Goal: Task Accomplishment & Management: Manage account settings

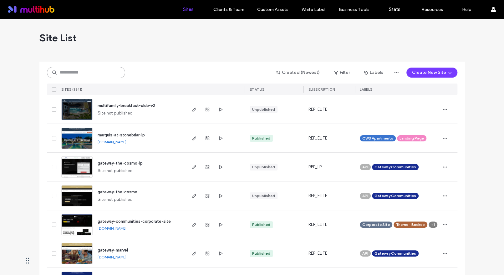
click at [92, 72] on input at bounding box center [86, 72] width 78 height 11
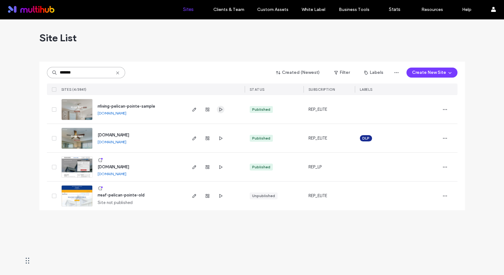
type input "*******"
click at [222, 110] on icon "button" at bounding box center [220, 109] width 5 height 5
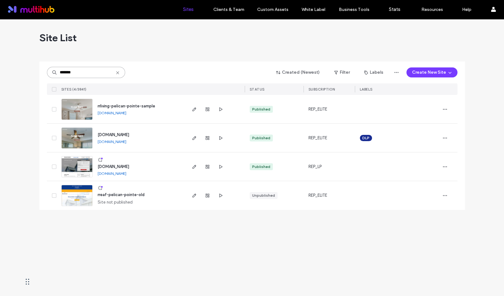
drag, startPoint x: 95, startPoint y: 71, endPoint x: 32, endPoint y: 70, distance: 62.8
click at [33, 71] on div "Site List ******* Created (Newest) Filter Labels Create New Site SITES (4/3841)…" at bounding box center [252, 157] width 504 height 277
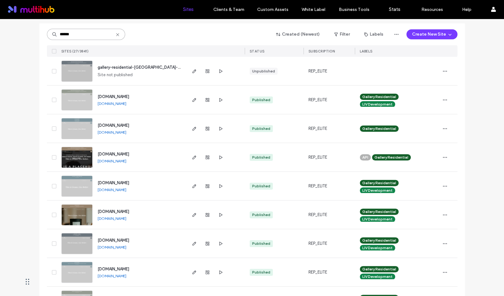
scroll to position [39, 0]
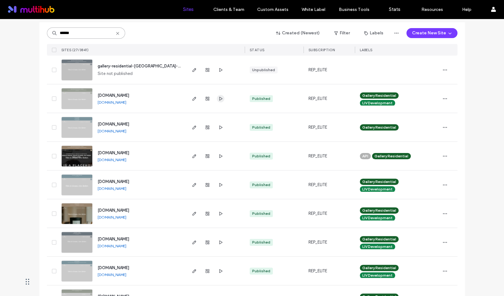
type input "******"
click at [217, 101] on span "button" at bounding box center [221, 99] width 8 height 8
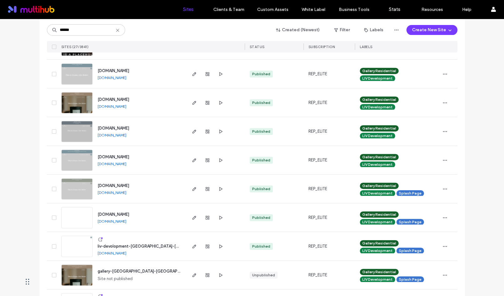
scroll to position [153, 0]
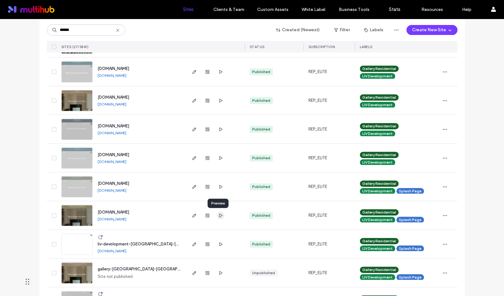
click at [221, 215] on span "button" at bounding box center [221, 216] width 8 height 8
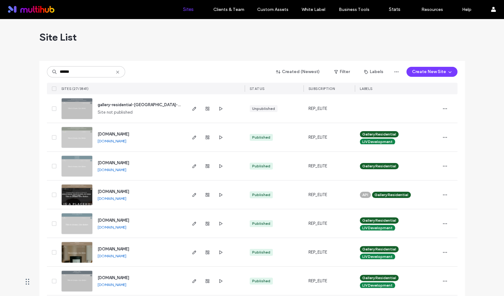
scroll to position [0, 0]
click at [219, 137] on use "button" at bounding box center [220, 138] width 3 height 4
click at [219, 167] on use "button" at bounding box center [220, 166] width 3 height 4
click at [220, 195] on span "button" at bounding box center [221, 196] width 8 height 8
click at [219, 225] on icon "button" at bounding box center [220, 224] width 5 height 5
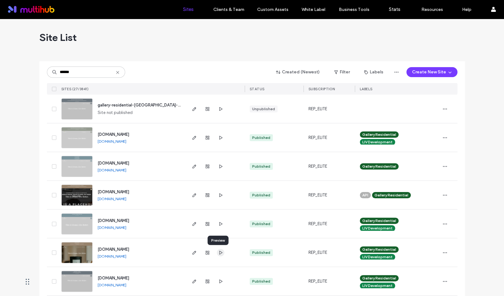
click at [219, 255] on span "button" at bounding box center [221, 253] width 8 height 8
click at [218, 274] on icon "button" at bounding box center [220, 281] width 5 height 5
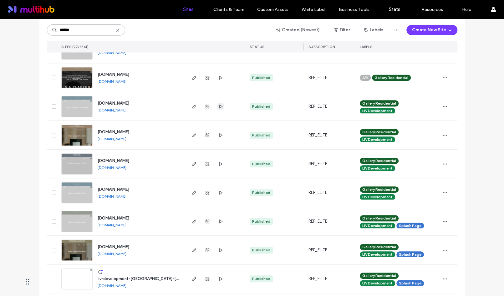
scroll to position [119, 0]
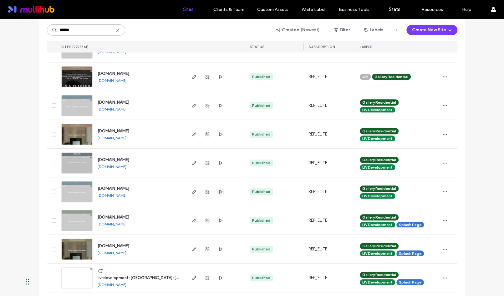
click at [218, 193] on icon "button" at bounding box center [220, 191] width 5 height 5
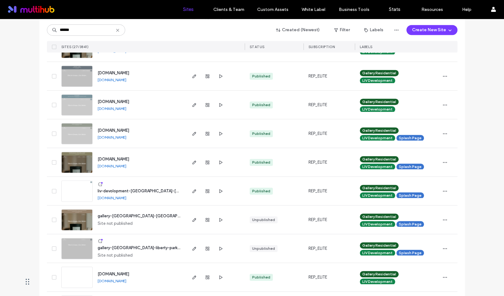
scroll to position [208, 0]
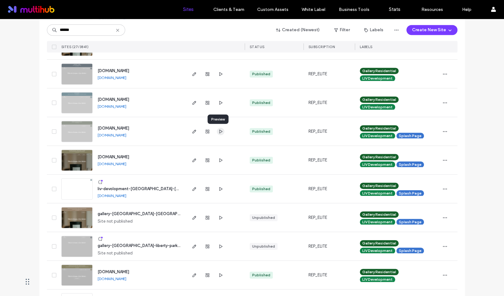
click at [219, 134] on span "button" at bounding box center [221, 132] width 8 height 8
click at [219, 161] on icon "button" at bounding box center [220, 160] width 5 height 5
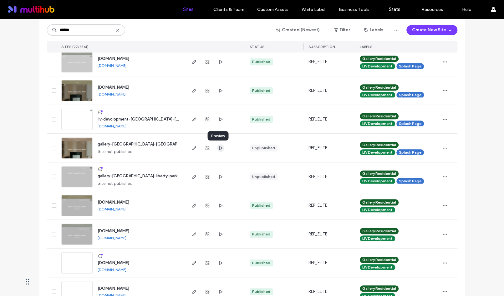
scroll to position [279, 0]
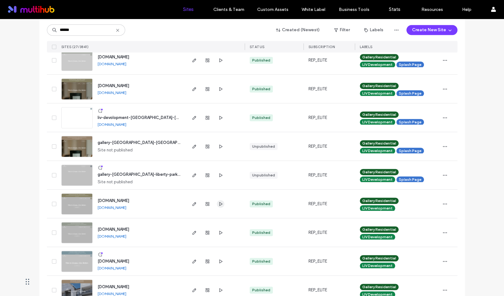
click at [218, 204] on icon "button" at bounding box center [220, 204] width 5 height 5
click at [218, 233] on icon "button" at bounding box center [220, 232] width 5 height 5
click at [218, 262] on icon "button" at bounding box center [220, 261] width 5 height 5
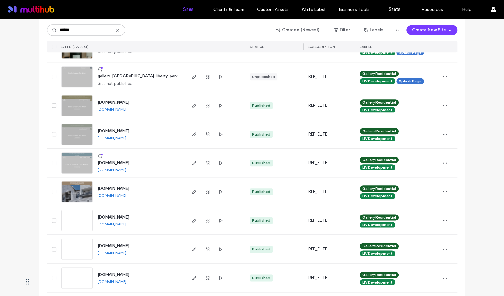
scroll to position [386, 0]
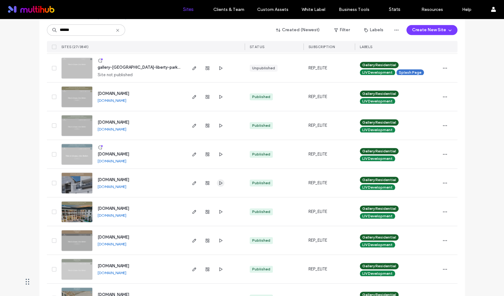
click at [219, 184] on use "button" at bounding box center [220, 183] width 3 height 4
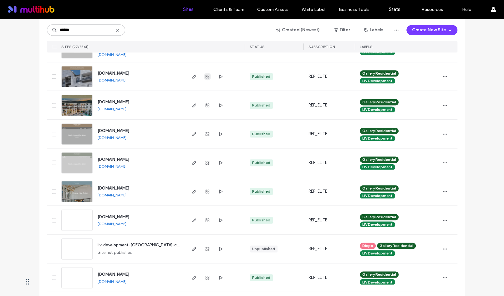
scroll to position [496, 0]
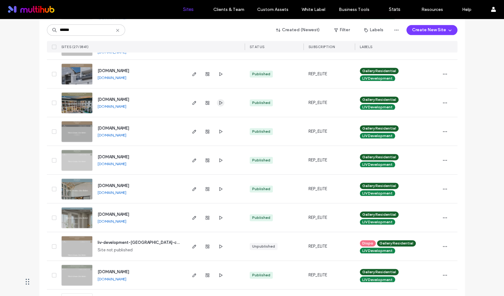
click at [219, 103] on icon "button" at bounding box center [220, 102] width 5 height 5
click at [218, 130] on icon "button" at bounding box center [220, 131] width 5 height 5
click at [218, 159] on icon "button" at bounding box center [220, 160] width 5 height 5
click at [220, 188] on icon "button" at bounding box center [220, 189] width 5 height 5
click at [219, 218] on icon "button" at bounding box center [220, 217] width 5 height 5
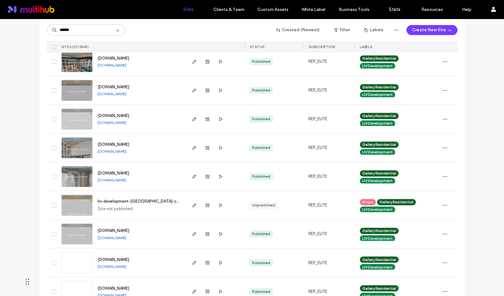
scroll to position [583, 0]
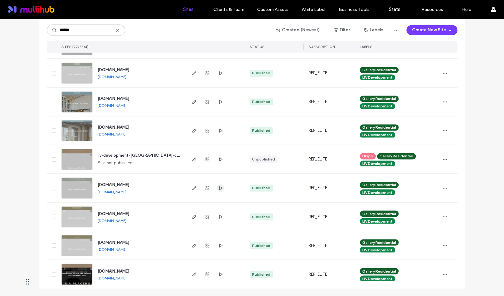
click at [218, 189] on icon "button" at bounding box center [220, 188] width 5 height 5
click at [220, 216] on icon "button" at bounding box center [220, 216] width 5 height 5
click at [218, 247] on icon "button" at bounding box center [220, 245] width 5 height 5
click at [221, 274] on span "button" at bounding box center [221, 275] width 8 height 8
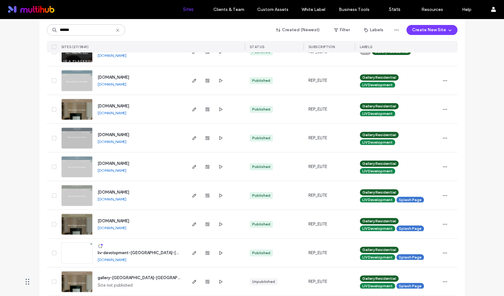
scroll to position [0, 0]
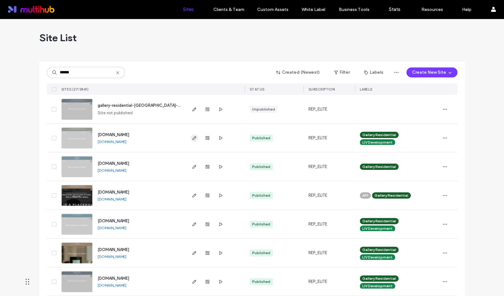
click at [192, 139] on use "button" at bounding box center [194, 138] width 4 height 4
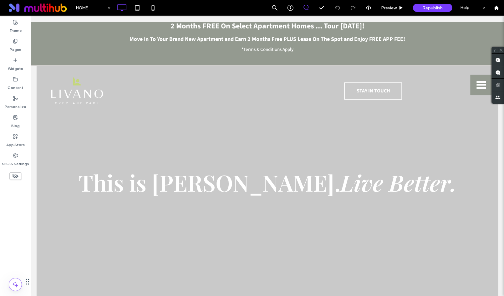
click at [141, 47] on p "*Terms & Conditions Apply" at bounding box center [267, 49] width 467 height 9
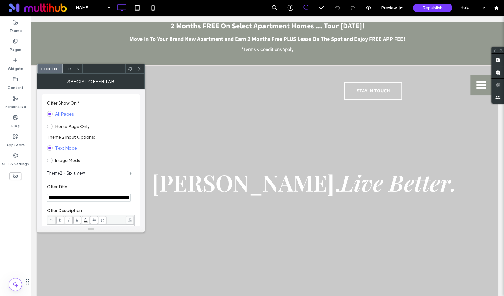
click at [91, 29] on div "2 Months FREE On Select Apartment Homes ... Tour Today!" at bounding box center [267, 26] width 467 height 15
click at [141, 67] on icon at bounding box center [139, 69] width 5 height 5
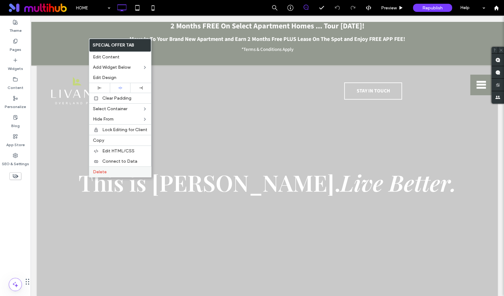
click at [120, 169] on label "Delete" at bounding box center [120, 171] width 54 height 5
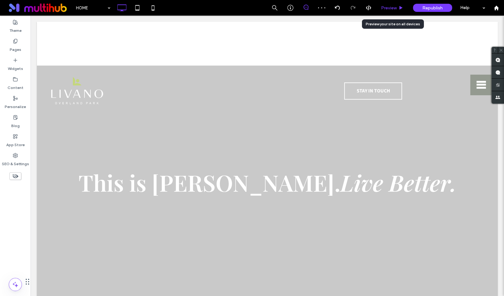
click at [394, 9] on span "Preview" at bounding box center [389, 7] width 16 height 5
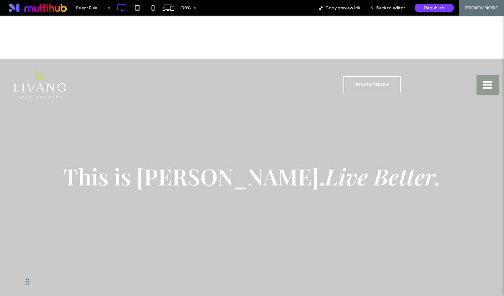
click at [394, 9] on span "Back to editor" at bounding box center [390, 7] width 29 height 5
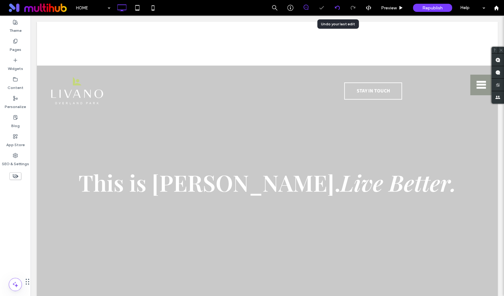
click at [335, 10] on icon at bounding box center [337, 7] width 5 height 5
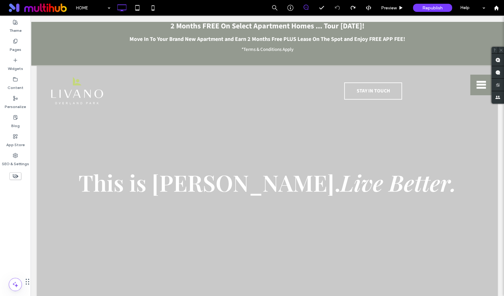
click at [170, 51] on p "*Terms & Conditions Apply" at bounding box center [267, 49] width 467 height 9
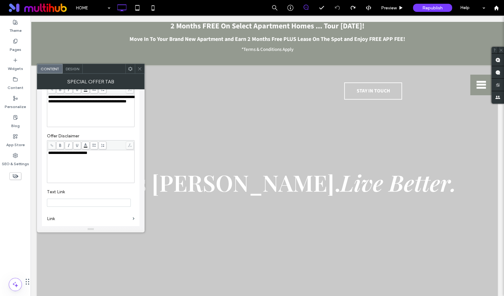
scroll to position [238, 0]
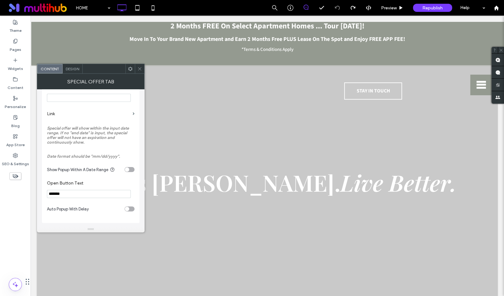
click at [129, 169] on div "toggle" at bounding box center [129, 169] width 10 height 5
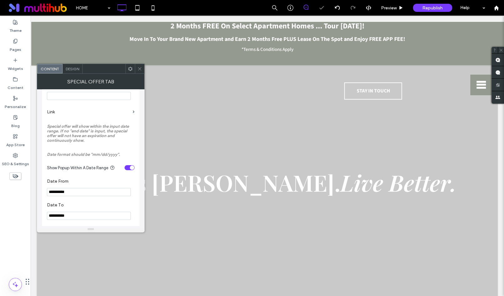
scroll to position [286, 0]
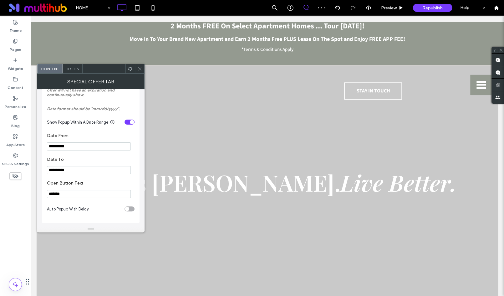
drag, startPoint x: 80, startPoint y: 170, endPoint x: 48, endPoint y: 170, distance: 31.3
click at [48, 170] on input "**********" at bounding box center [89, 170] width 84 height 8
type input "********"
click at [138, 69] on icon at bounding box center [139, 69] width 5 height 5
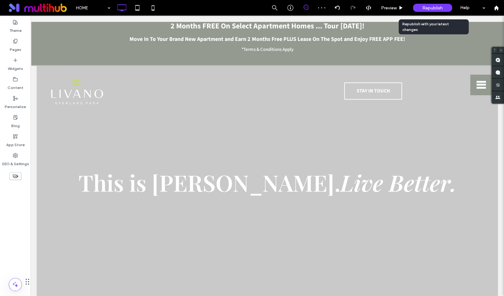
click at [439, 5] on span "Republish" at bounding box center [432, 7] width 20 height 5
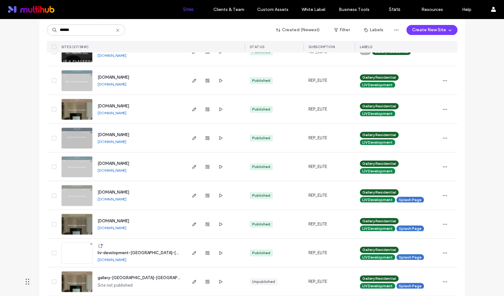
scroll to position [171, 0]
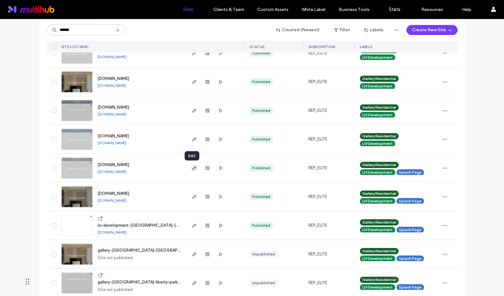
type input "******"
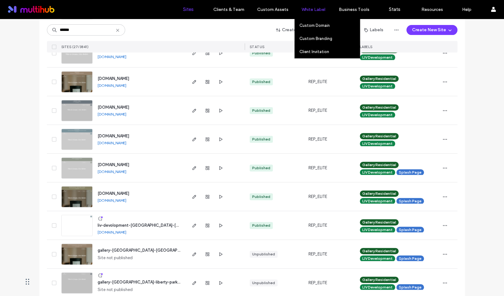
drag, startPoint x: 193, startPoint y: 168, endPoint x: 303, endPoint y: 7, distance: 194.7
click at [0, 0] on div "Sites Clients & Team Client Management Team Permissions Custom Assets Custom Te…" at bounding box center [252, 148] width 504 height 296
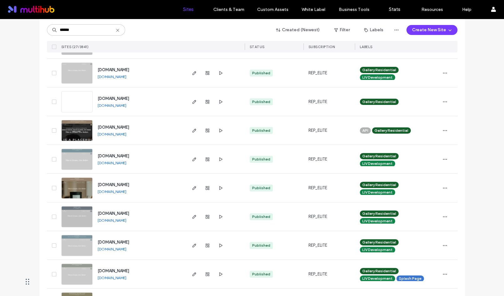
scroll to position [63, 0]
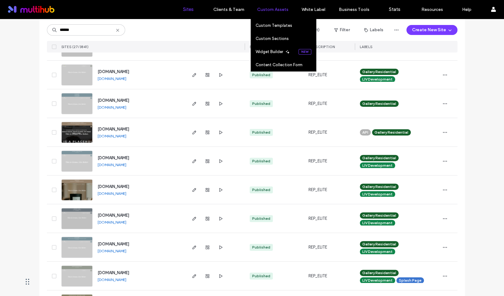
drag, startPoint x: 192, startPoint y: 162, endPoint x: 270, endPoint y: 8, distance: 172.4
click at [0, 0] on div "Sites Clients & Team Client Management Team Permissions Custom Assets Custom Te…" at bounding box center [252, 148] width 504 height 296
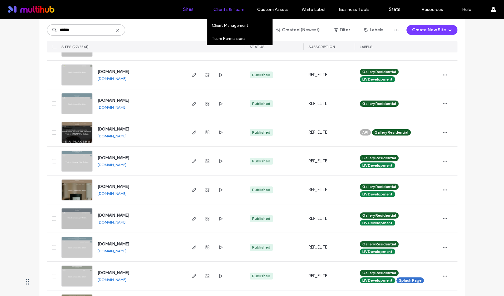
drag, startPoint x: 193, startPoint y: 133, endPoint x: 227, endPoint y: 12, distance: 125.3
click at [0, 0] on div "Sites Clients & Team Client Management Team Permissions Custom Assets Custom Te…" at bounding box center [252, 148] width 504 height 296
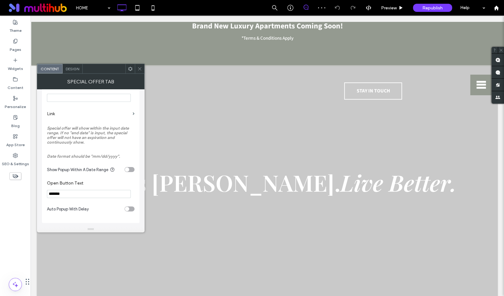
click at [130, 169] on div "toggle" at bounding box center [129, 169] width 10 height 5
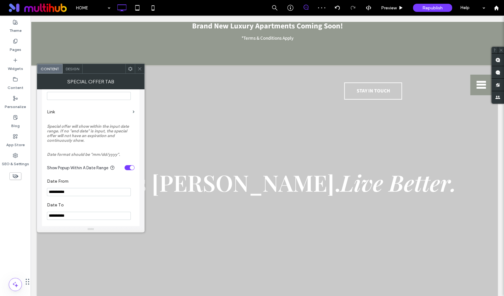
drag, startPoint x: 78, startPoint y: 217, endPoint x: 45, endPoint y: 217, distance: 32.8
click at [45, 217] on div "**********" at bounding box center [91, 63] width 98 height 412
type input "*********"
click at [435, 10] on span "Republish" at bounding box center [432, 7] width 20 height 5
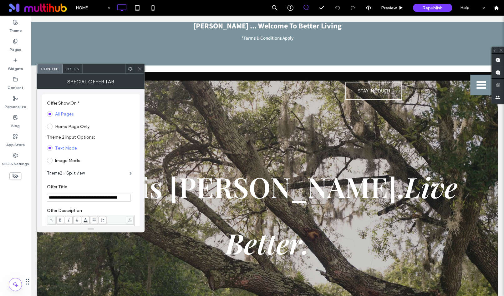
scroll to position [231, 0]
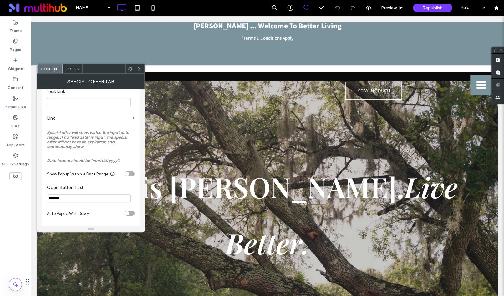
click at [129, 176] on div "toggle" at bounding box center [129, 174] width 10 height 5
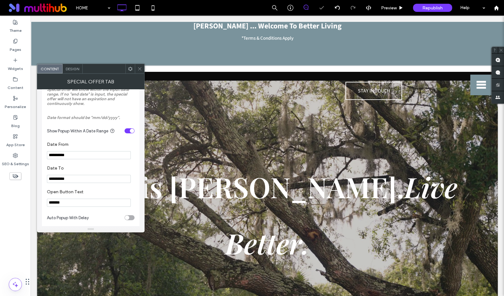
scroll to position [286, 0]
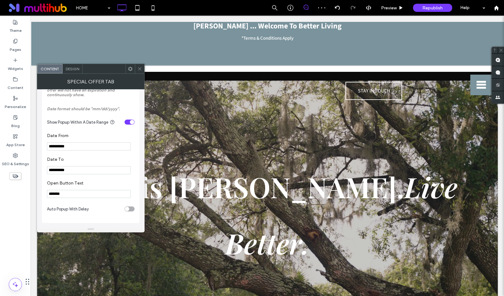
drag, startPoint x: 88, startPoint y: 185, endPoint x: 34, endPoint y: 170, distance: 55.7
type input "*********"
click at [134, 140] on section "**********" at bounding box center [91, 142] width 88 height 24
click at [430, 8] on span "Republish" at bounding box center [432, 7] width 20 height 5
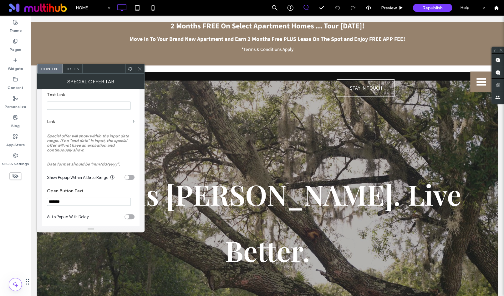
scroll to position [231, 0]
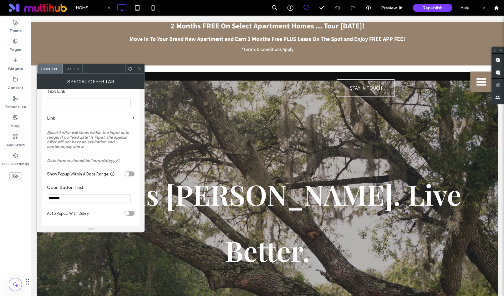
click at [128, 176] on div "toggle" at bounding box center [127, 174] width 4 height 4
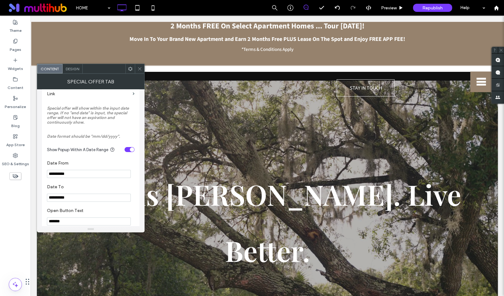
scroll to position [256, 0]
drag, startPoint x: 56, startPoint y: 198, endPoint x: 21, endPoint y: 198, distance: 35.0
click at [22, 198] on body ".wqwq-1{fill:#231f20;} .cls-1q, .cls-2q { fill-rule: evenodd; } .cls-2q { fill:…" at bounding box center [252, 148] width 504 height 296
click at [53, 200] on input "******" at bounding box center [89, 197] width 84 height 8
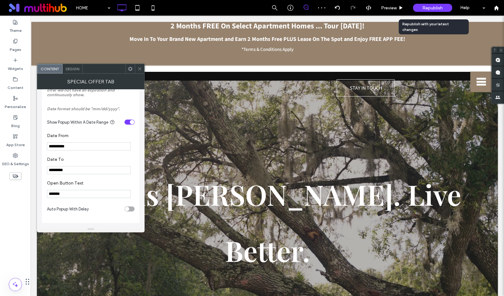
type input "*********"
click at [429, 9] on span "Republish" at bounding box center [432, 7] width 20 height 5
